Goal: Check status

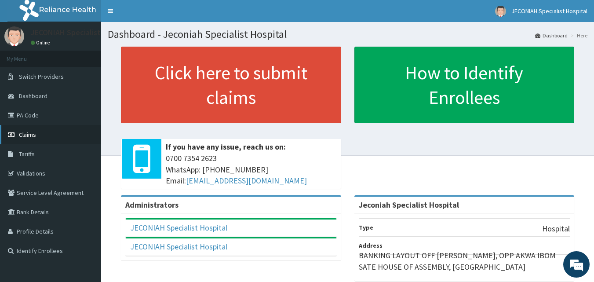
click at [40, 131] on link "Claims" at bounding box center [50, 134] width 101 height 19
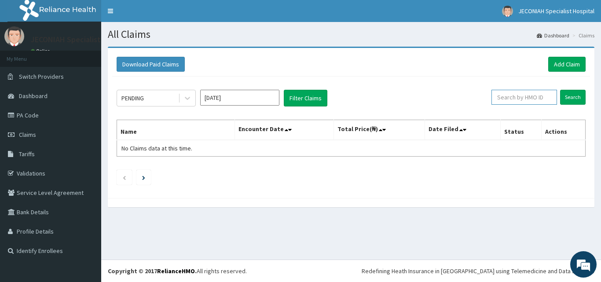
click at [521, 98] on input "text" at bounding box center [524, 97] width 66 height 15
type input "g"
click at [528, 109] on div "PENDING [DATE] Filter Claims GSV/11 Search Name Encounter Date Total Price(₦) D…" at bounding box center [350, 135] width 477 height 117
click at [527, 109] on div "PENDING [DATE] Filter Claims GSV/11 Search Name Encounter Date Total Price(₦) D…" at bounding box center [350, 135] width 477 height 117
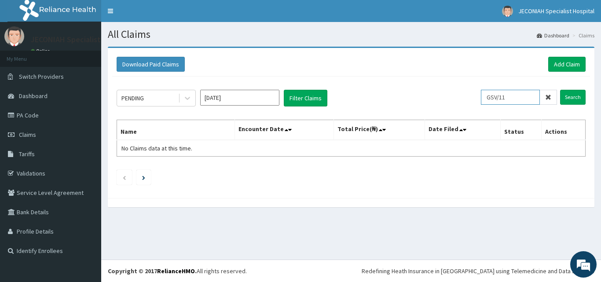
click at [515, 98] on input "GSV/11" at bounding box center [510, 97] width 59 height 15
type input "GSV/11369/C"
click at [575, 96] on input "Search" at bounding box center [573, 97] width 26 height 15
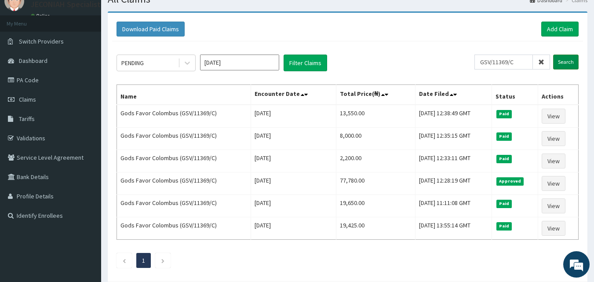
scroll to position [53, 0]
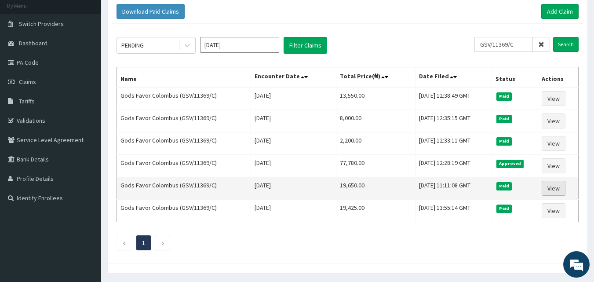
click at [560, 184] on link "View" at bounding box center [554, 188] width 24 height 15
